Goal: Communication & Community: Answer question/provide support

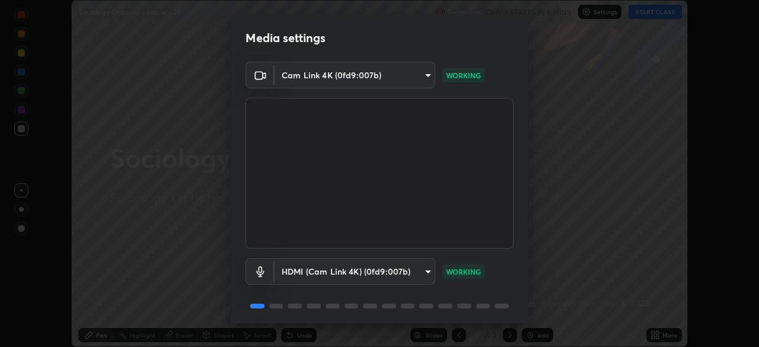
scroll to position [42, 0]
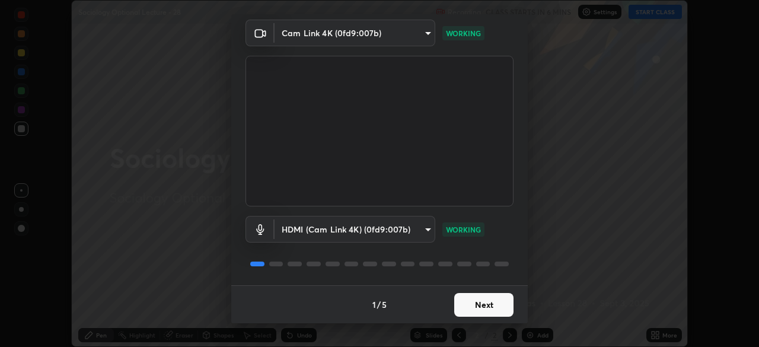
click at [481, 305] on button "Next" at bounding box center [483, 305] width 59 height 24
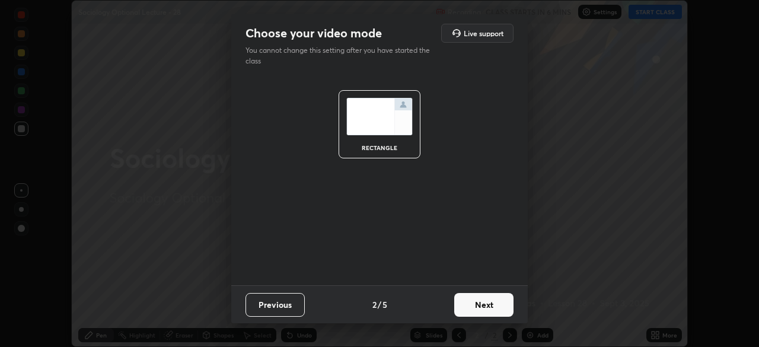
click at [480, 304] on button "Next" at bounding box center [483, 305] width 59 height 24
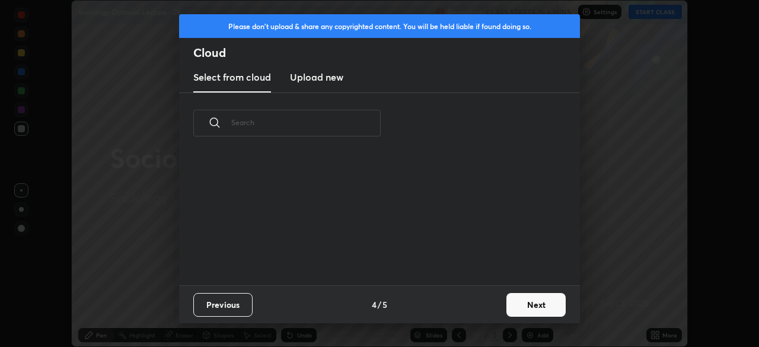
click at [481, 307] on div "Previous 4 / 5 Next" at bounding box center [379, 304] width 401 height 38
click at [517, 305] on button "Next" at bounding box center [535, 305] width 59 height 24
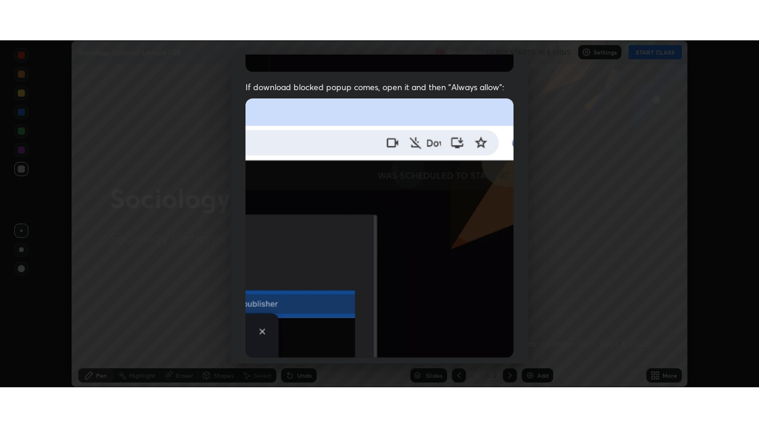
scroll to position [284, 0]
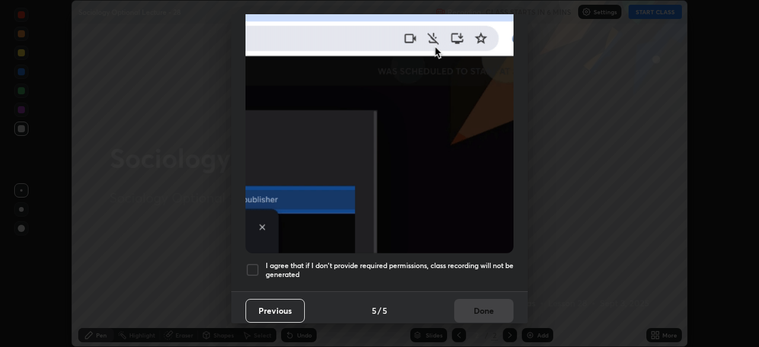
click at [251, 265] on div at bounding box center [252, 270] width 14 height 14
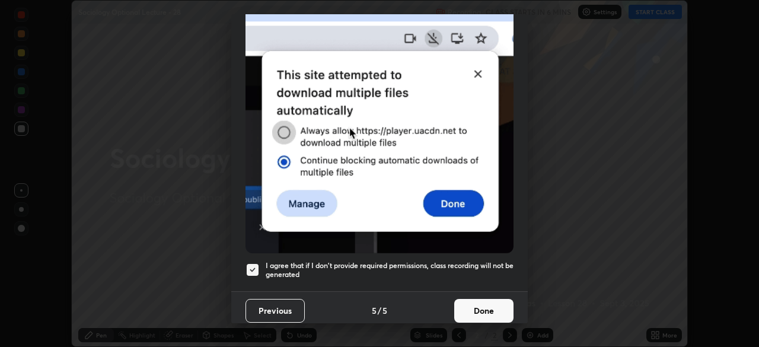
click at [470, 304] on button "Done" at bounding box center [483, 311] width 59 height 24
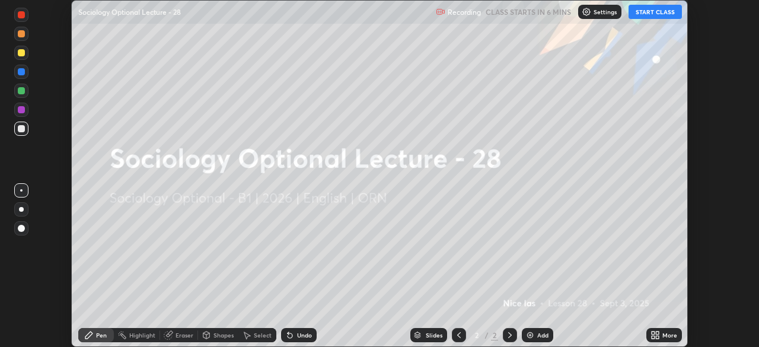
click at [653, 337] on icon at bounding box center [653, 337] width 3 height 3
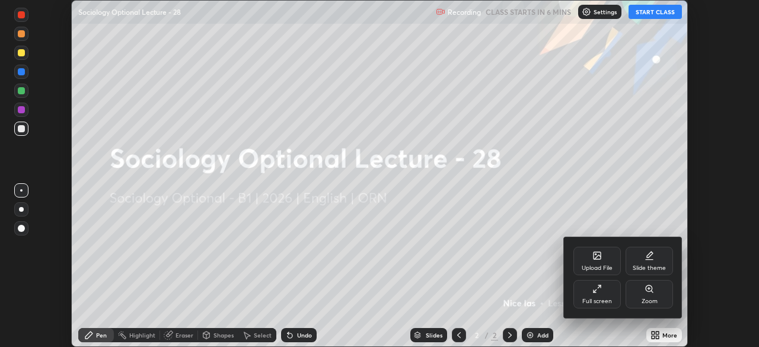
click at [600, 303] on div "Full screen" at bounding box center [597, 301] width 30 height 6
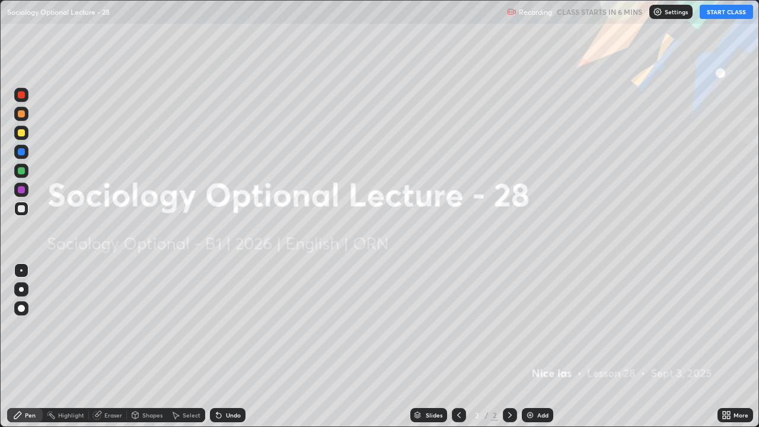
scroll to position [427, 759]
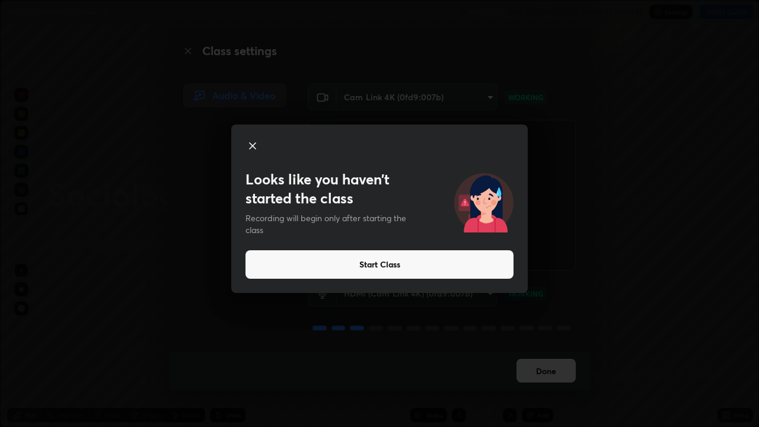
click at [370, 264] on button "Start Class" at bounding box center [379, 264] width 268 height 28
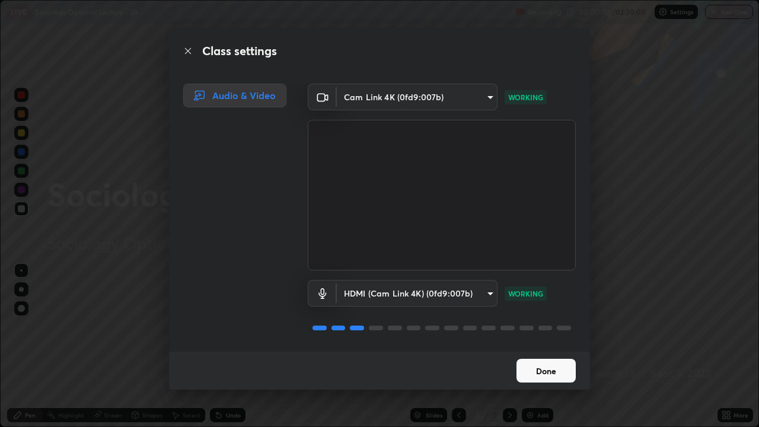
click at [544, 346] on button "Done" at bounding box center [545, 371] width 59 height 24
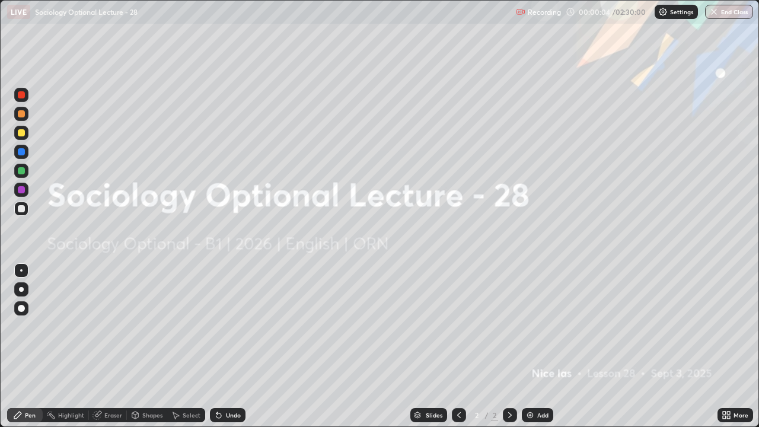
click at [529, 346] on img at bounding box center [529, 414] width 9 height 9
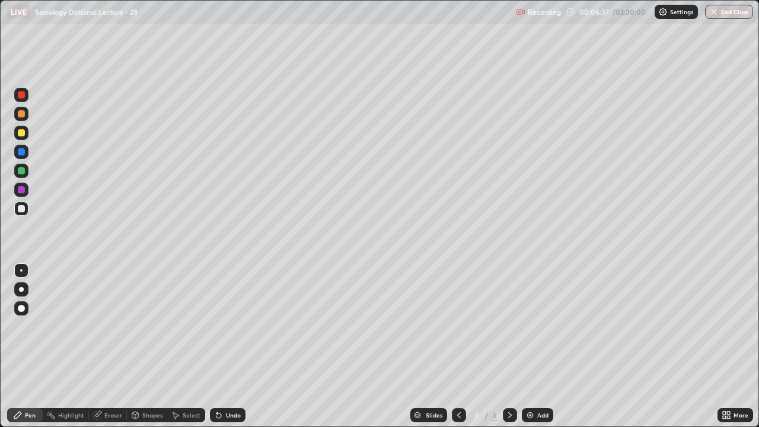
click at [529, 346] on img at bounding box center [529, 414] width 9 height 9
click at [458, 346] on icon at bounding box center [458, 414] width 9 height 9
click at [528, 346] on img at bounding box center [529, 414] width 9 height 9
click at [507, 346] on icon at bounding box center [509, 414] width 9 height 9
click at [528, 346] on img at bounding box center [529, 414] width 9 height 9
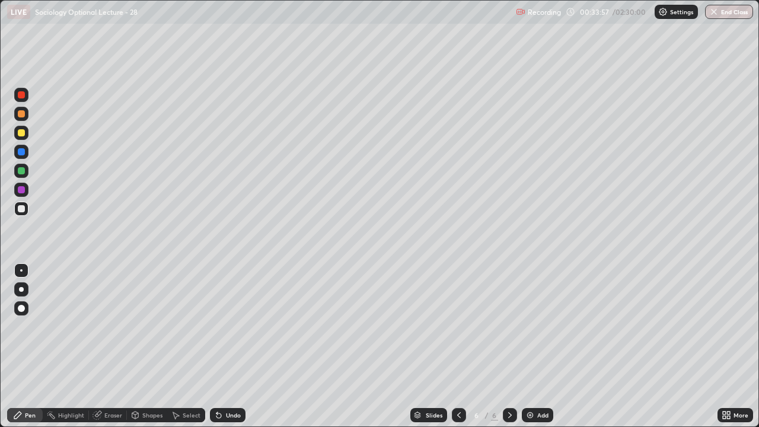
click at [456, 346] on icon at bounding box center [458, 414] width 9 height 9
click at [458, 346] on icon at bounding box center [458, 414] width 9 height 9
click at [528, 346] on img at bounding box center [529, 414] width 9 height 9
click at [508, 346] on icon at bounding box center [509, 414] width 9 height 9
click at [457, 346] on icon at bounding box center [459, 415] width 4 height 6
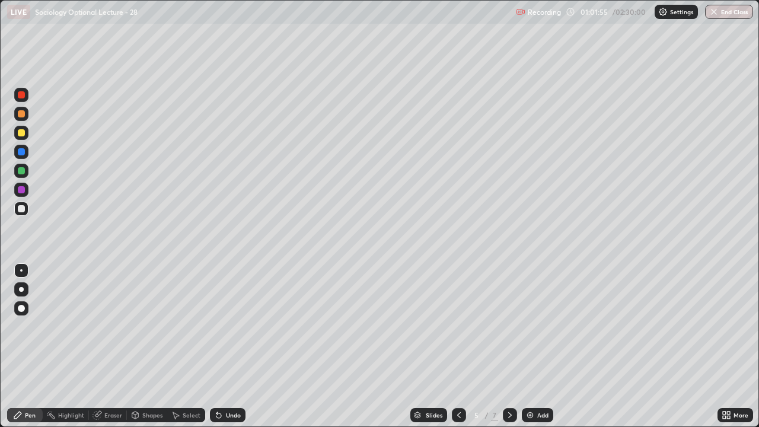
click at [528, 346] on img at bounding box center [529, 414] width 9 height 9
click at [107, 346] on div "Eraser" at bounding box center [113, 415] width 18 height 6
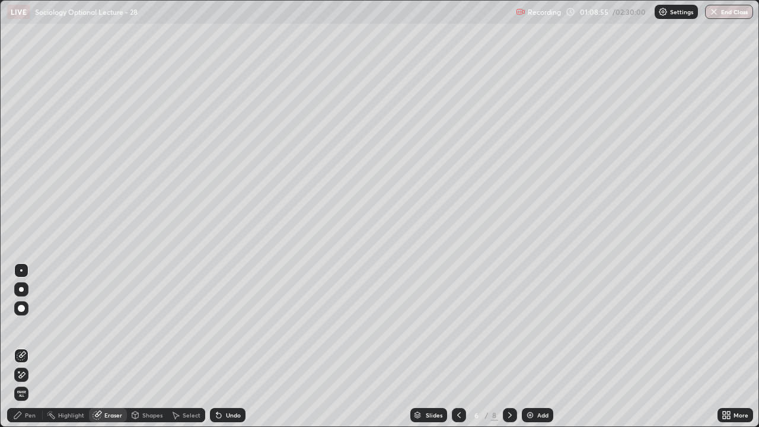
click at [35, 346] on div "Pen" at bounding box center [30, 415] width 11 height 6
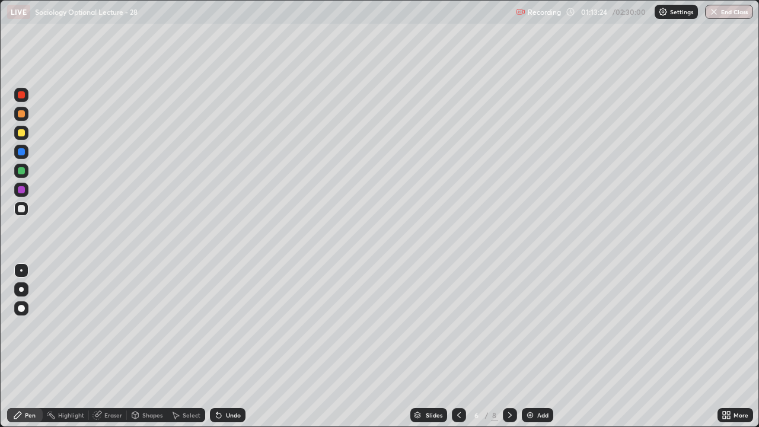
click at [528, 346] on img at bounding box center [529, 414] width 9 height 9
click at [456, 346] on icon at bounding box center [458, 414] width 9 height 9
click at [507, 346] on icon at bounding box center [509, 414] width 9 height 9
click at [528, 346] on img at bounding box center [529, 414] width 9 height 9
click at [110, 346] on div "Eraser" at bounding box center [113, 415] width 18 height 6
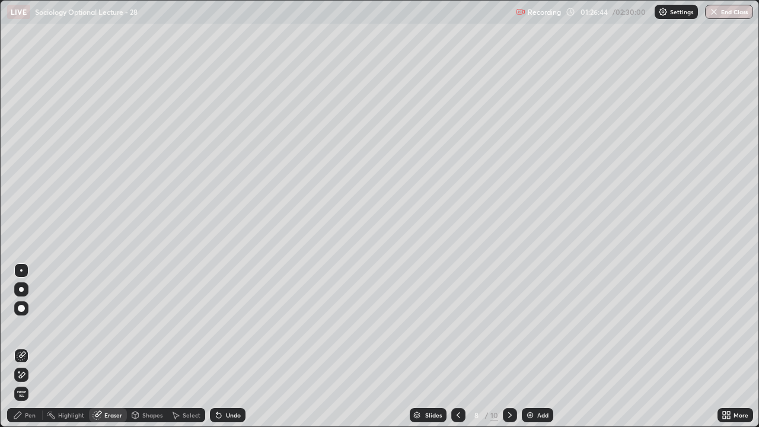
click at [28, 346] on div "Pen" at bounding box center [30, 415] width 11 height 6
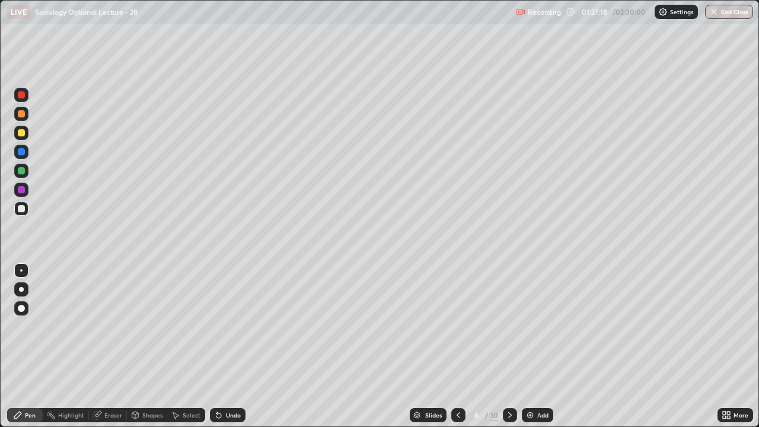
click at [531, 346] on img at bounding box center [529, 414] width 9 height 9
click at [528, 346] on img at bounding box center [529, 414] width 9 height 9
click at [116, 346] on div "Eraser" at bounding box center [113, 415] width 18 height 6
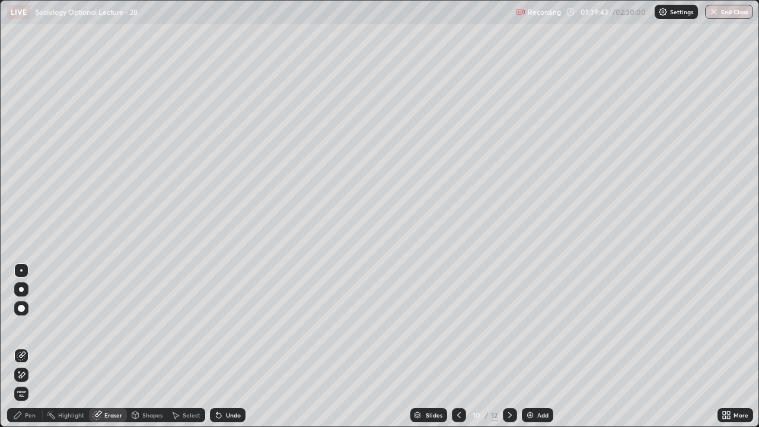
click at [31, 346] on div "Pen" at bounding box center [30, 415] width 11 height 6
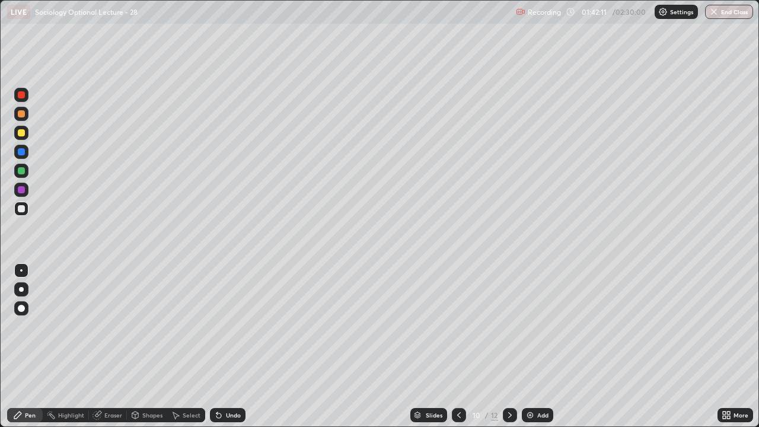
click at [529, 346] on img at bounding box center [529, 414] width 9 height 9
click at [525, 414] on img at bounding box center [529, 414] width 9 height 9
click at [113, 413] on div "Eraser" at bounding box center [113, 415] width 18 height 6
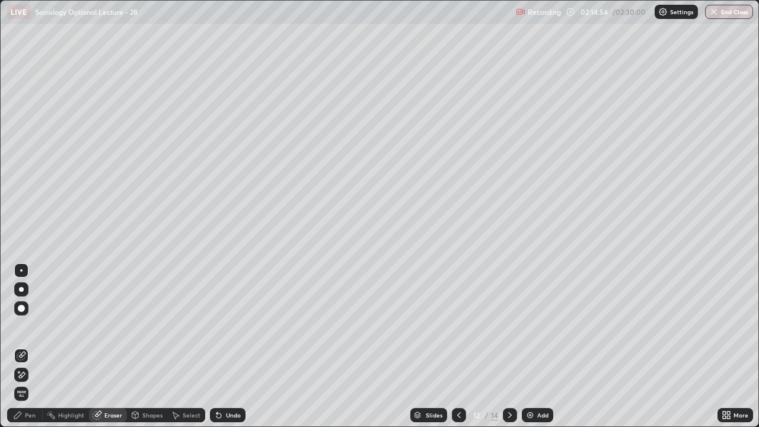
click at [31, 415] on div "Pen" at bounding box center [30, 415] width 11 height 6
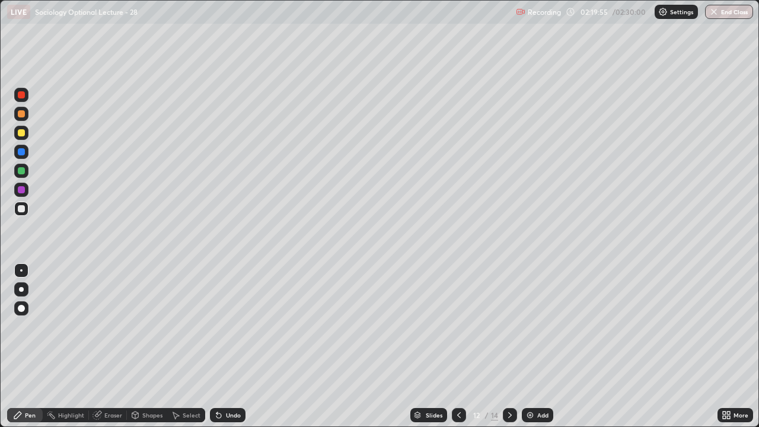
click at [729, 14] on button "End Class" at bounding box center [729, 12] width 48 height 14
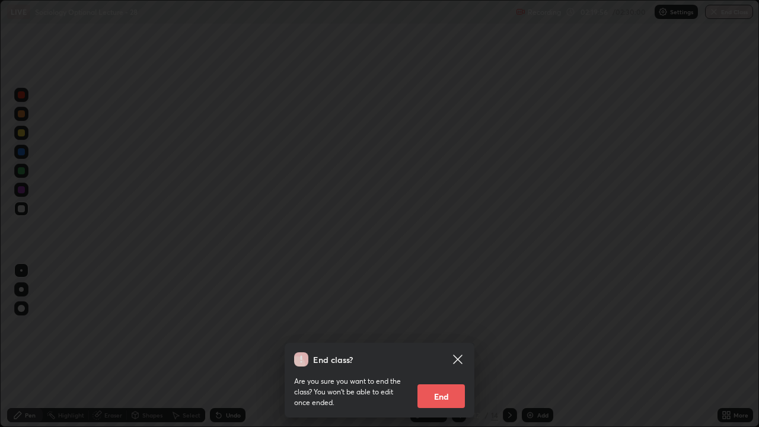
click at [439, 396] on button "End" at bounding box center [440, 396] width 47 height 24
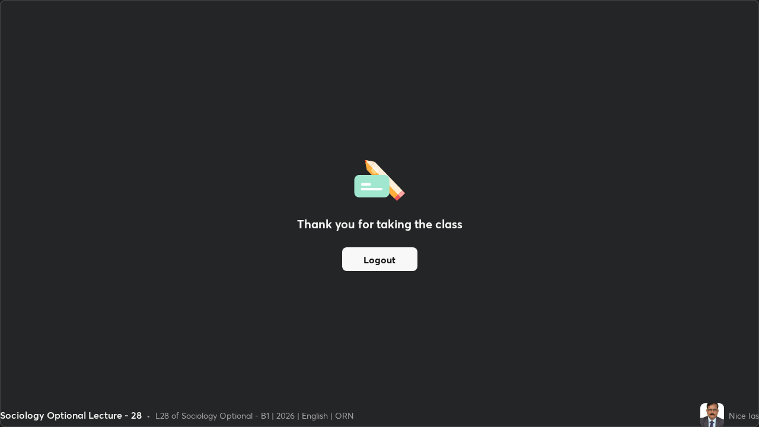
click at [381, 268] on button "Logout" at bounding box center [379, 259] width 75 height 24
